Goal: Information Seeking & Learning: Understand process/instructions

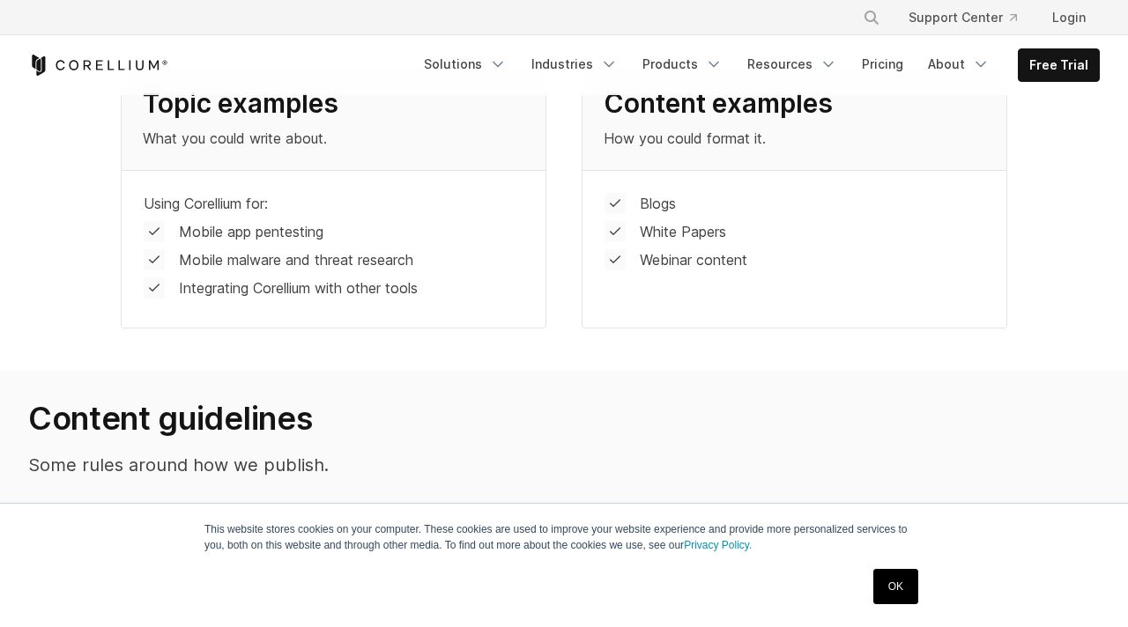
scroll to position [1067, 0]
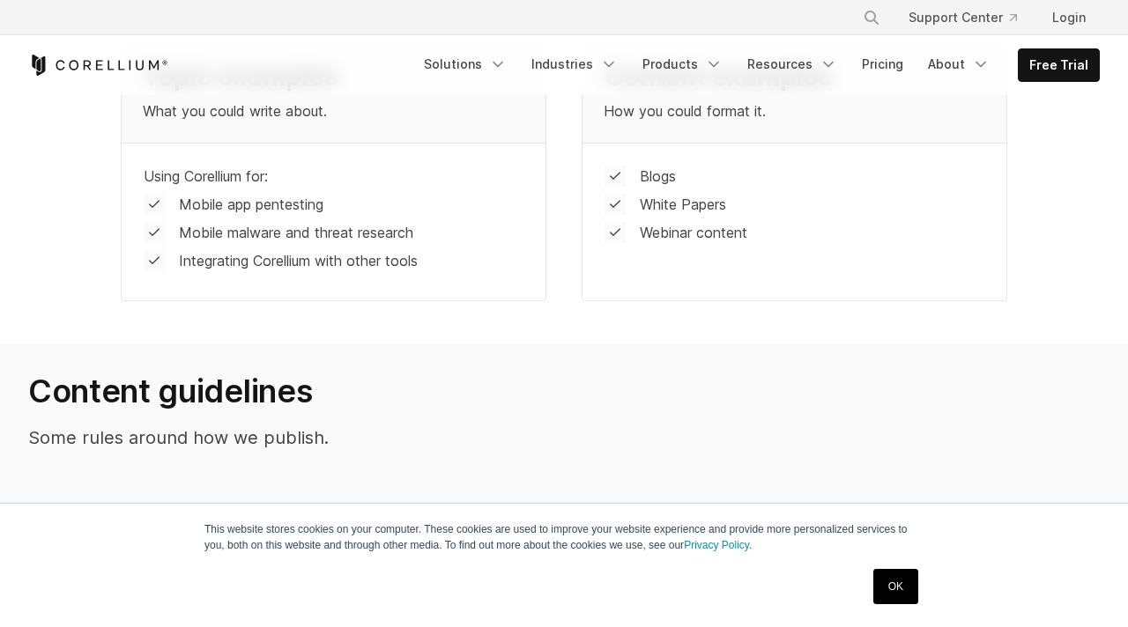
click at [888, 590] on link "OK" at bounding box center [895, 586] width 45 height 35
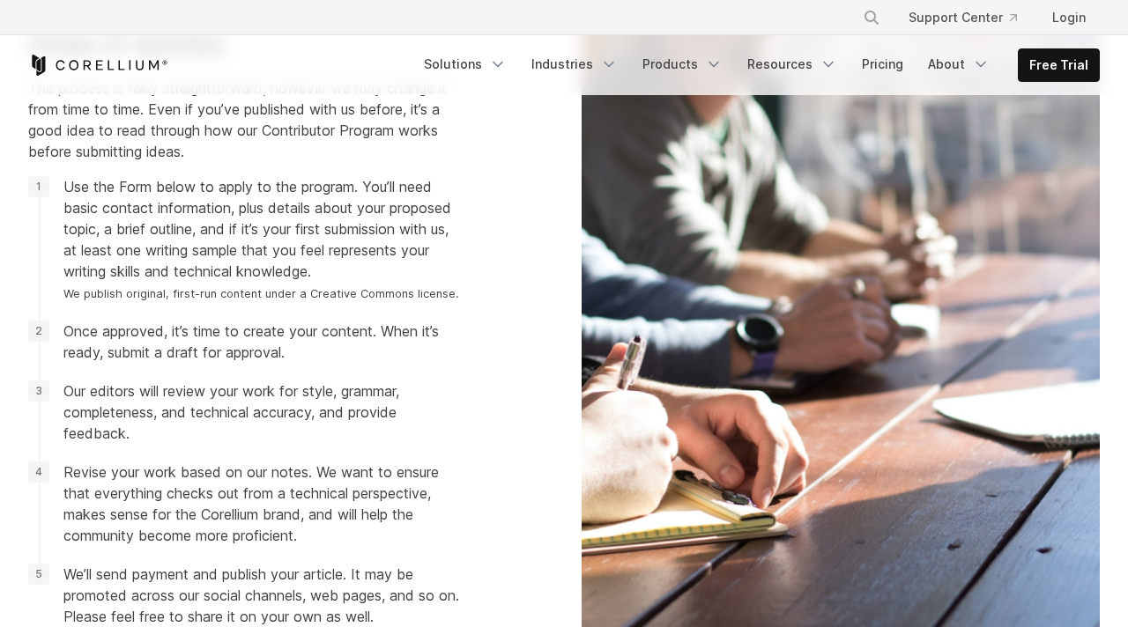
scroll to position [1818, 0]
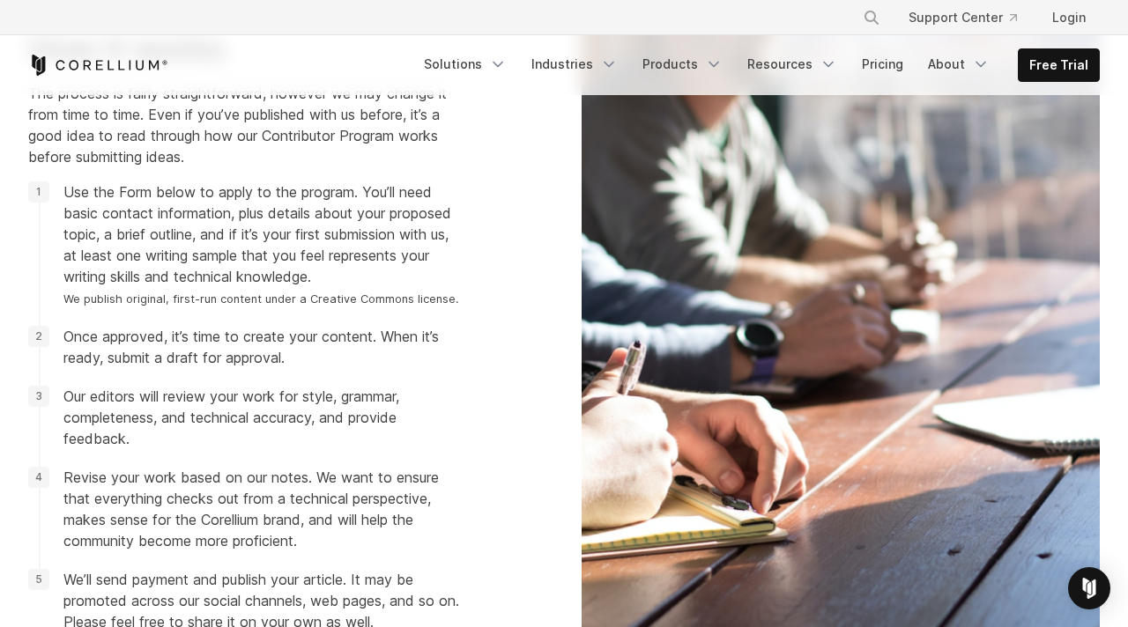
click at [206, 195] on span "Use the Form below to apply to the program. You’ll need basic contact informati…" at bounding box center [261, 245] width 396 height 127
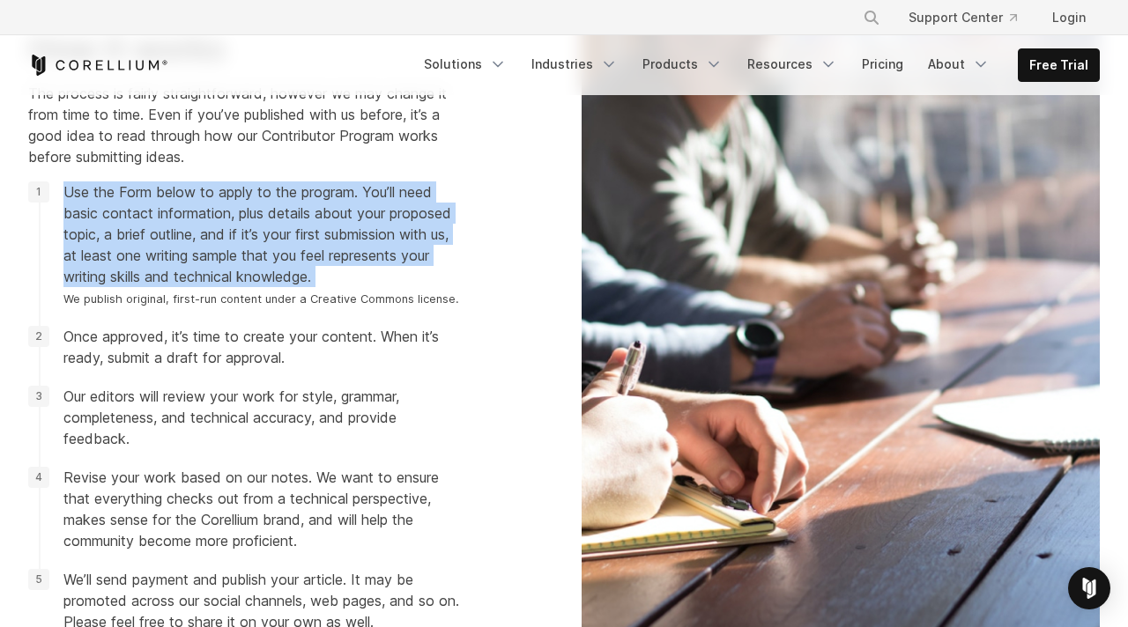
click at [206, 195] on span "Use the Form below to apply to the program. You’ll need basic contact informati…" at bounding box center [261, 245] width 396 height 127
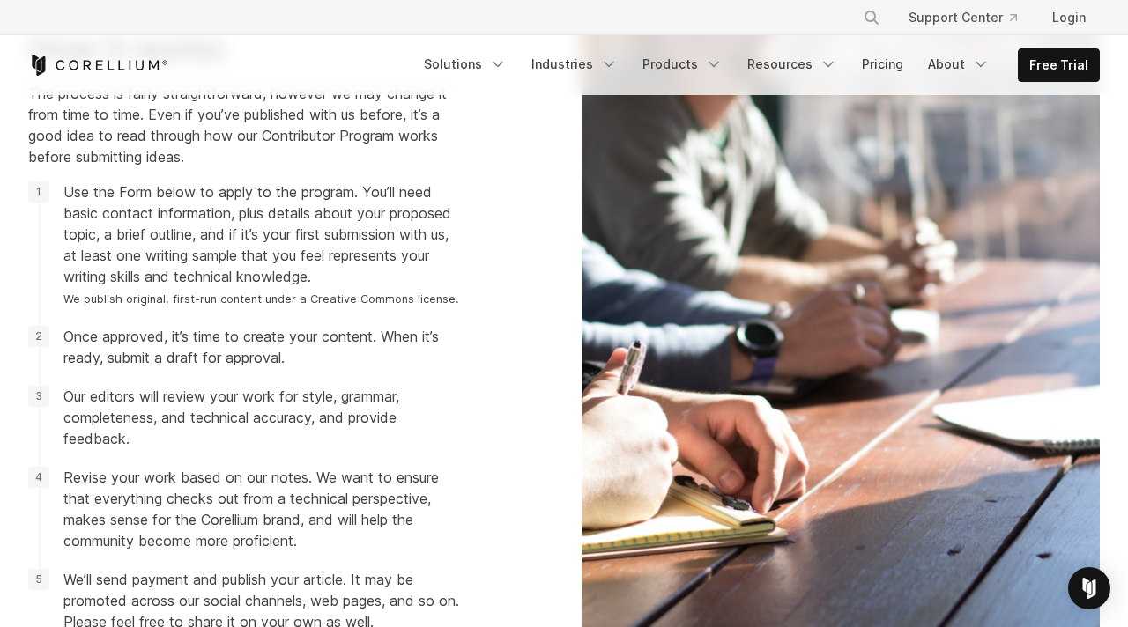
click at [206, 195] on span "Use the Form below to apply to the program. You’ll need basic contact informati…" at bounding box center [261, 245] width 396 height 127
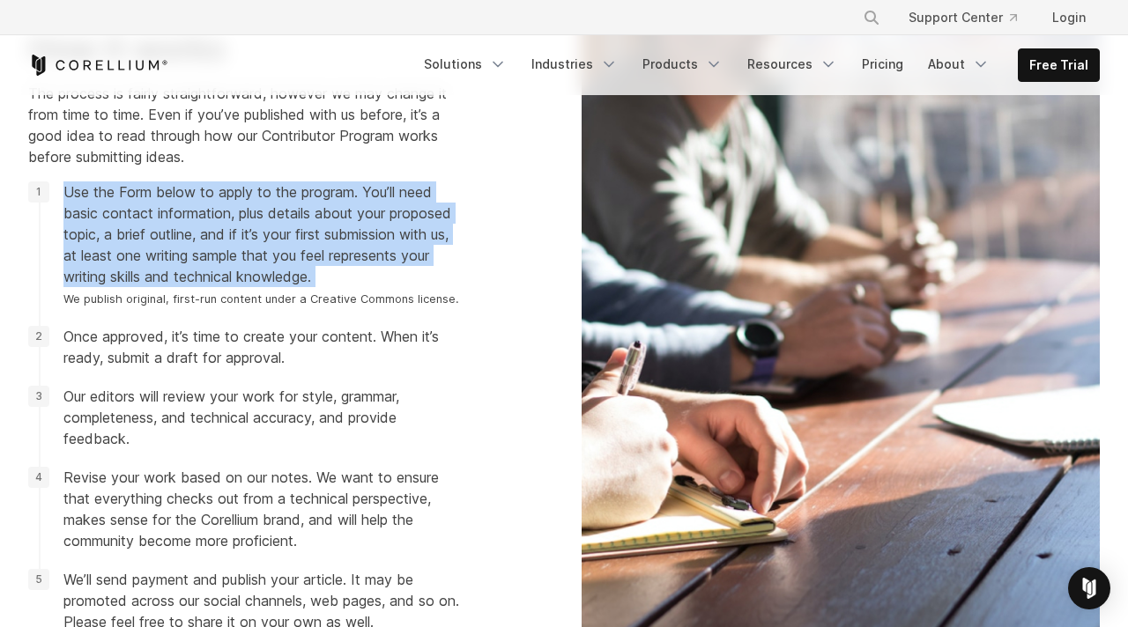
click at [206, 195] on span "Use the Form below to apply to the program. You’ll need basic contact informati…" at bounding box center [261, 245] width 396 height 127
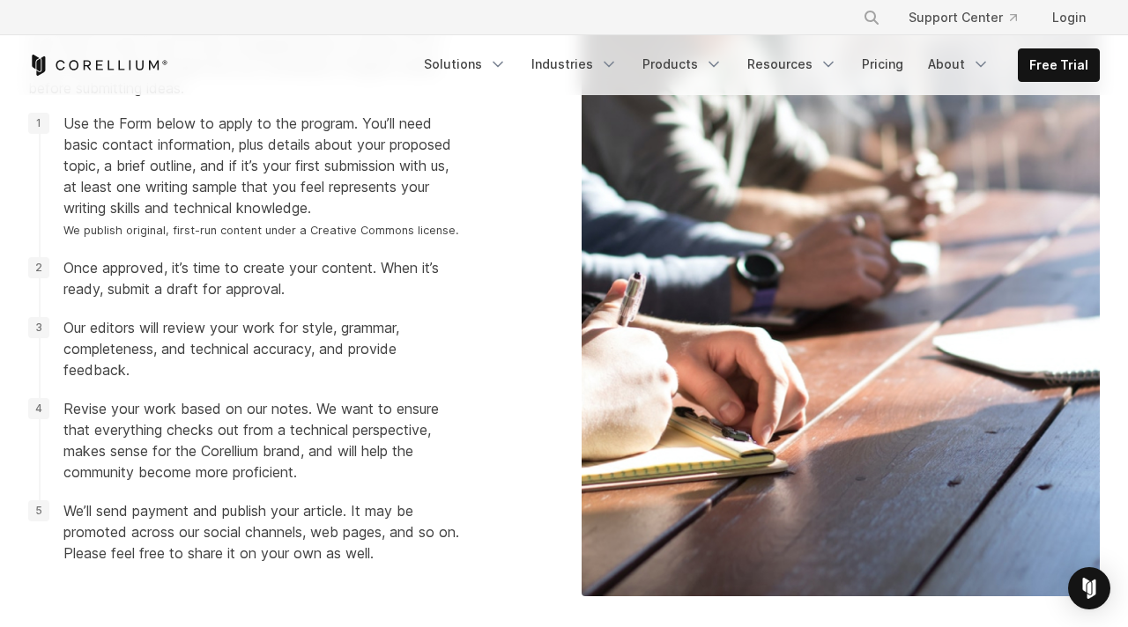
scroll to position [1887, 0]
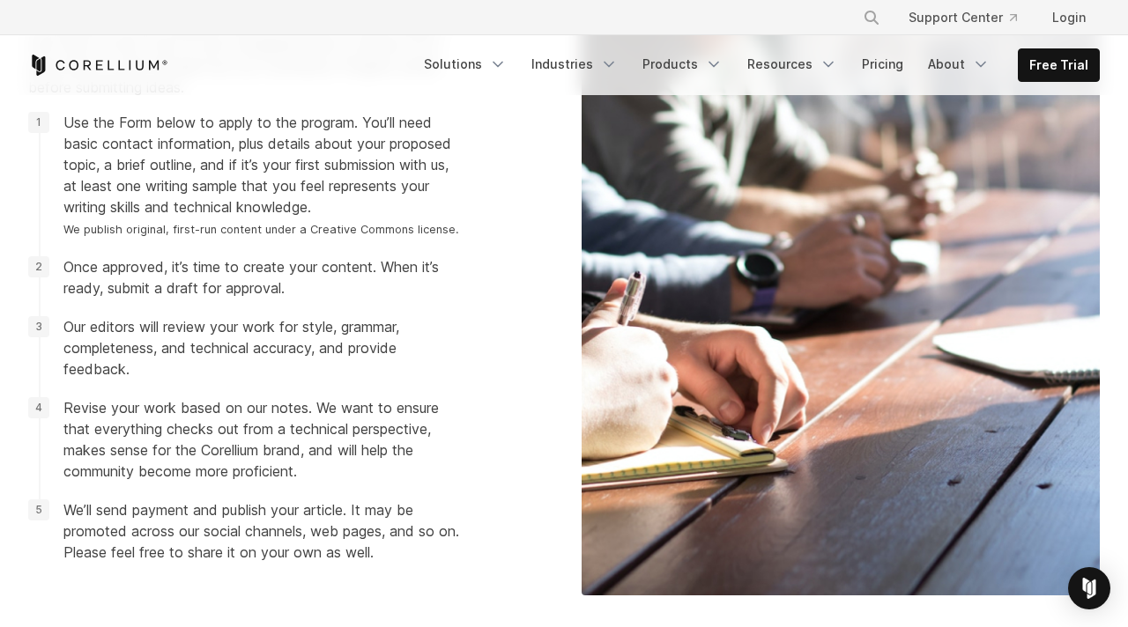
click at [180, 244] on ol "Use the Form below to apply to the program. You’ll need basic contact informati…" at bounding box center [243, 337] width 431 height 451
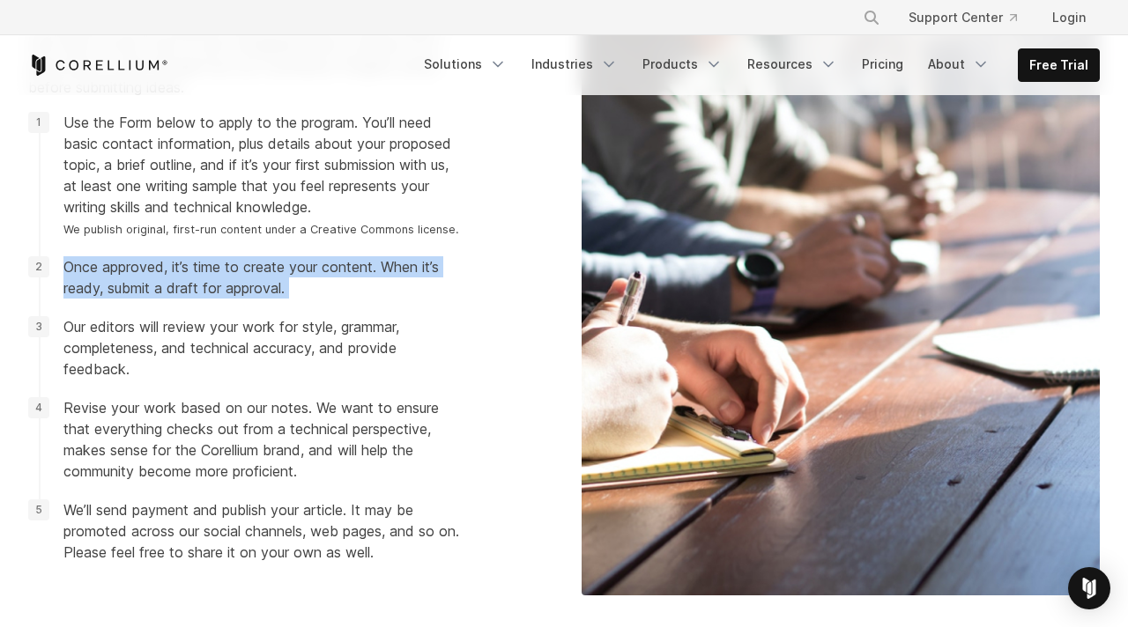
click at [174, 269] on li "Once approved, it’s time to create your content. When it’s ready, submit a draf…" at bounding box center [243, 277] width 431 height 42
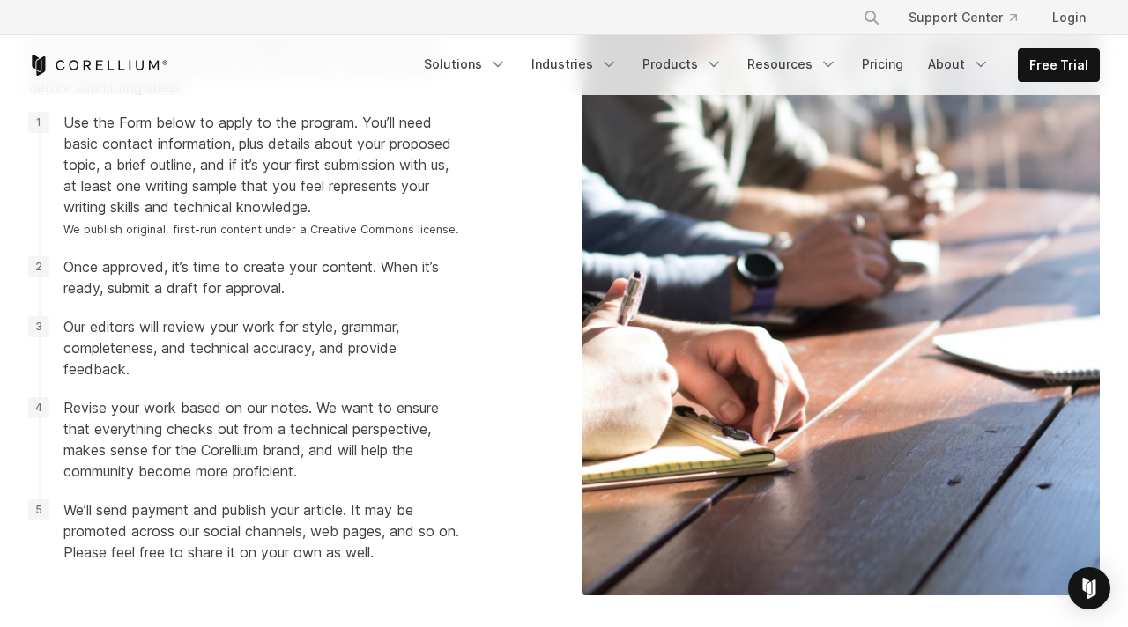
click at [174, 269] on li "Once approved, it’s time to create your content. When it’s ready, submit a draf…" at bounding box center [243, 277] width 431 height 42
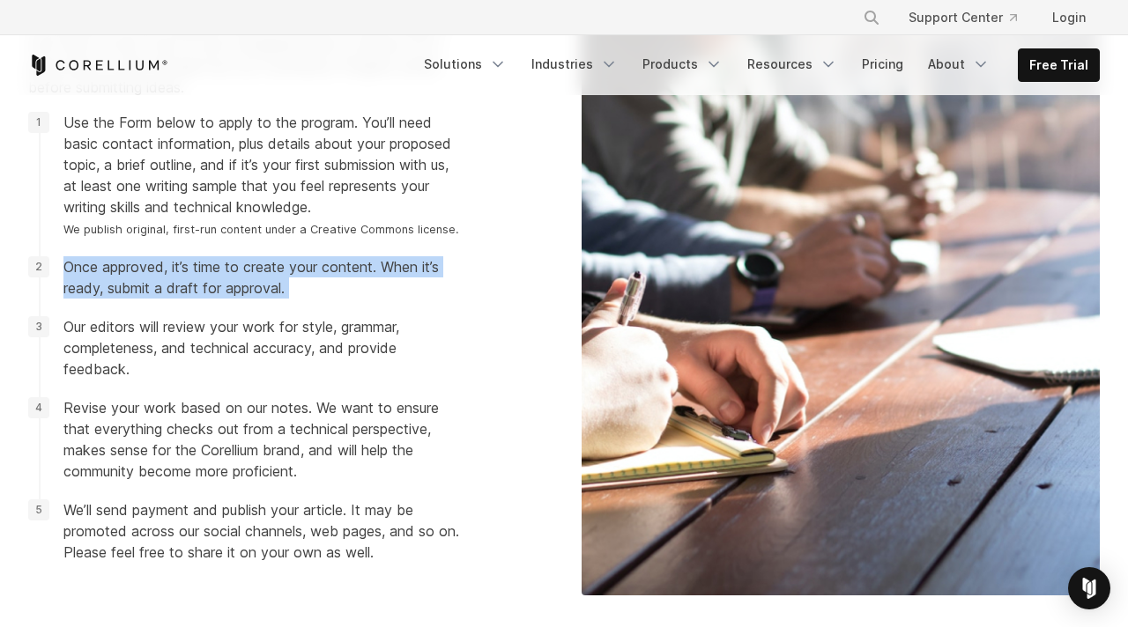
click at [167, 281] on li "Once approved, it’s time to create your content. When it’s ready, submit a draf…" at bounding box center [243, 277] width 431 height 42
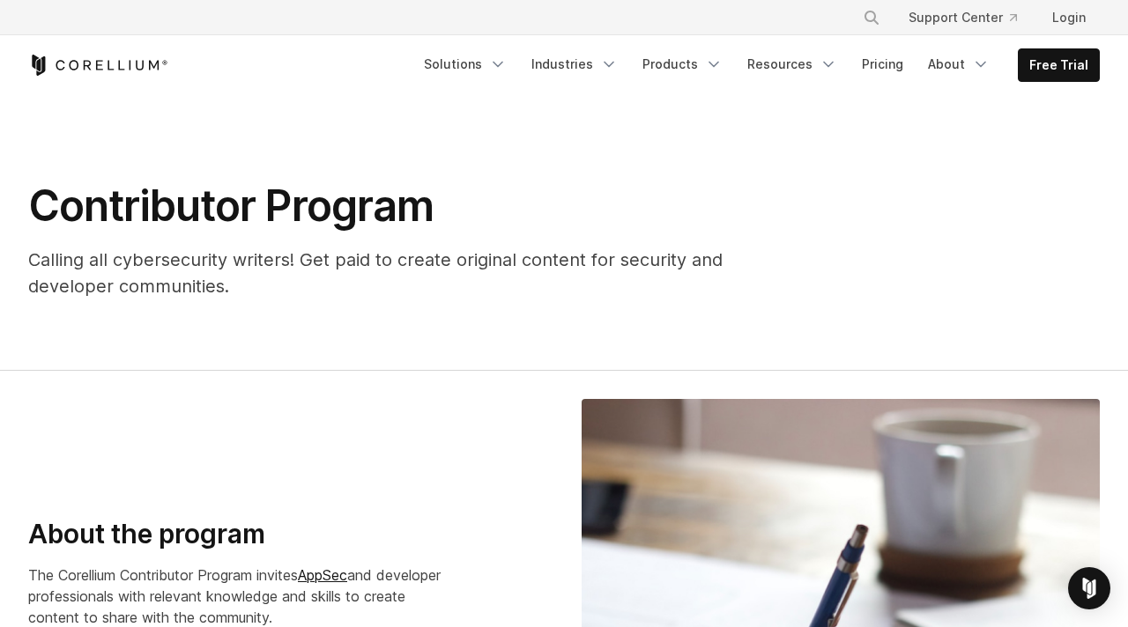
scroll to position [0, 0]
